Goal: Find specific page/section: Find specific page/section

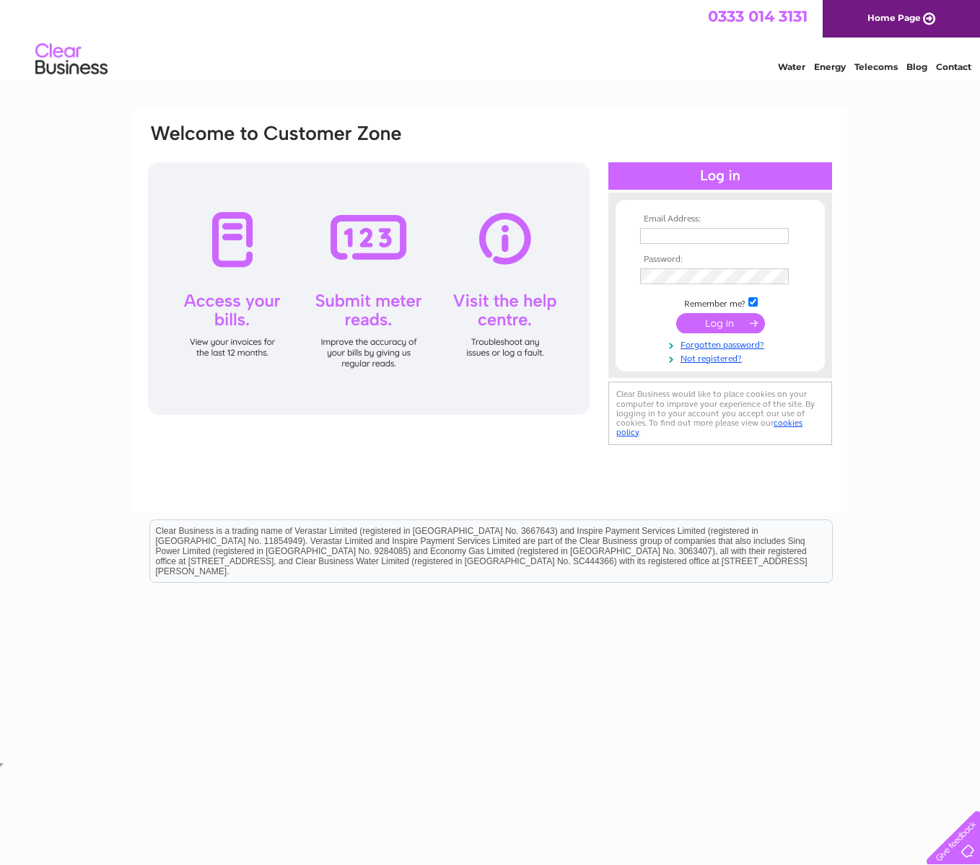
type input "[EMAIL_ADDRESS][DOMAIN_NAME]"
click at [728, 320] on input "submit" at bounding box center [720, 323] width 89 height 20
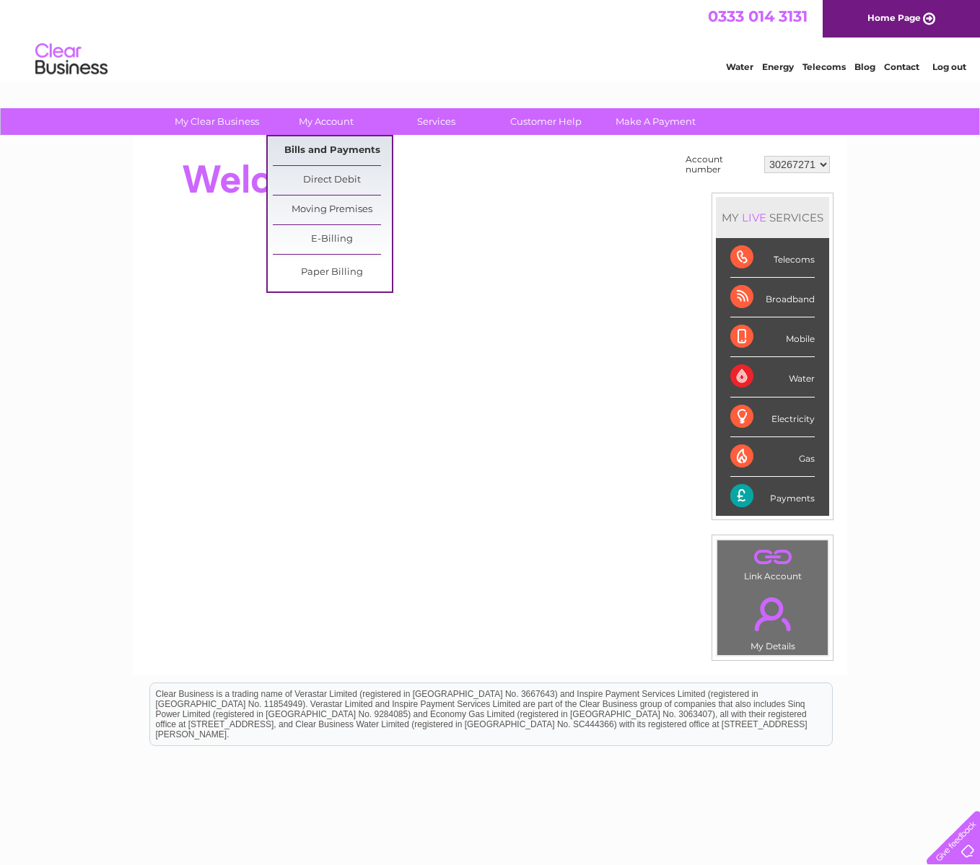
click at [338, 150] on link "Bills and Payments" at bounding box center [332, 150] width 119 height 29
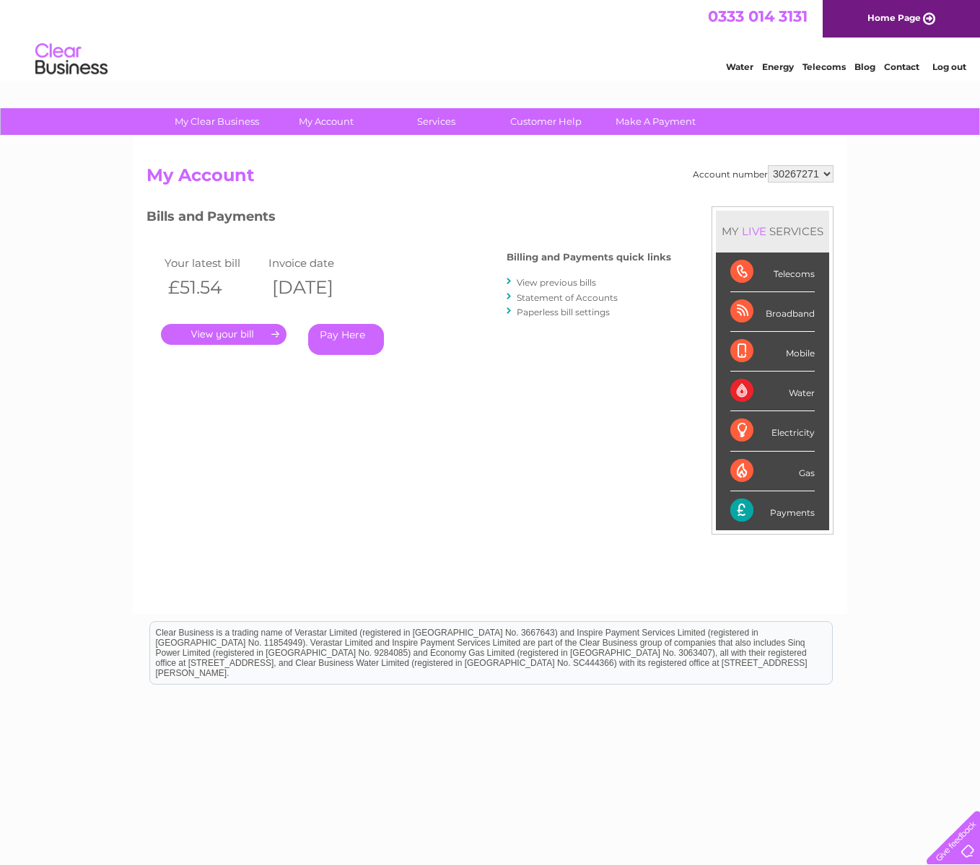
click at [211, 335] on link "." at bounding box center [224, 334] width 126 height 21
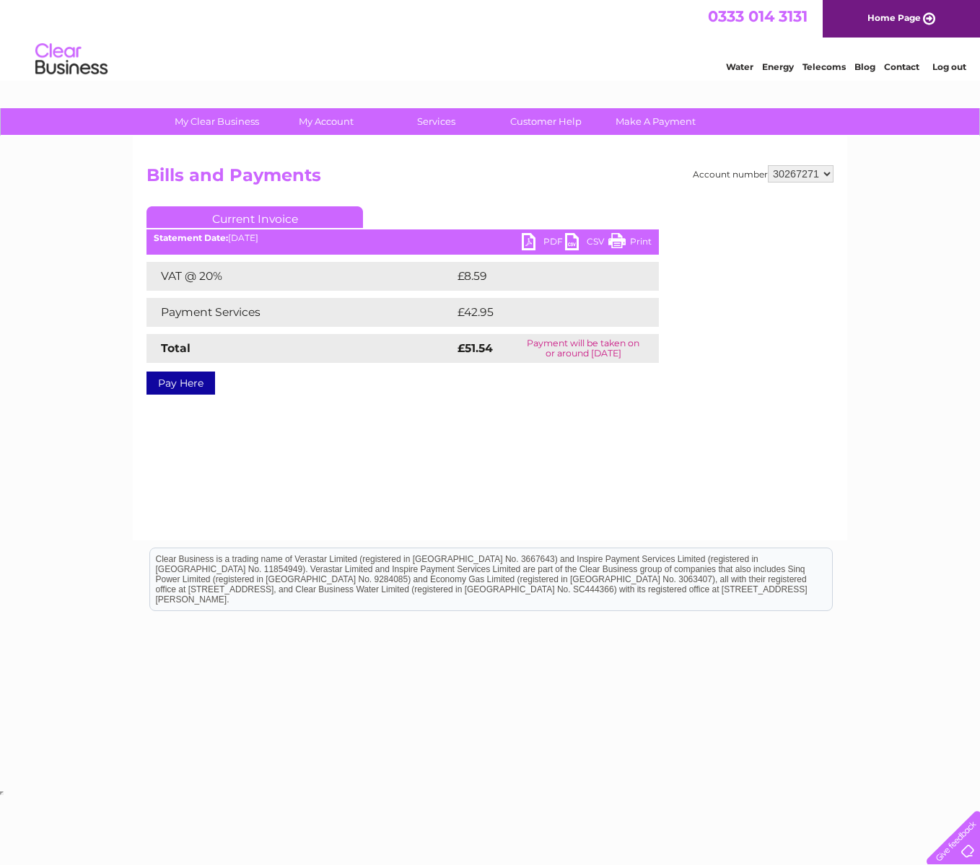
click at [618, 242] on link "Print" at bounding box center [629, 243] width 43 height 21
